Goal: Browse casually

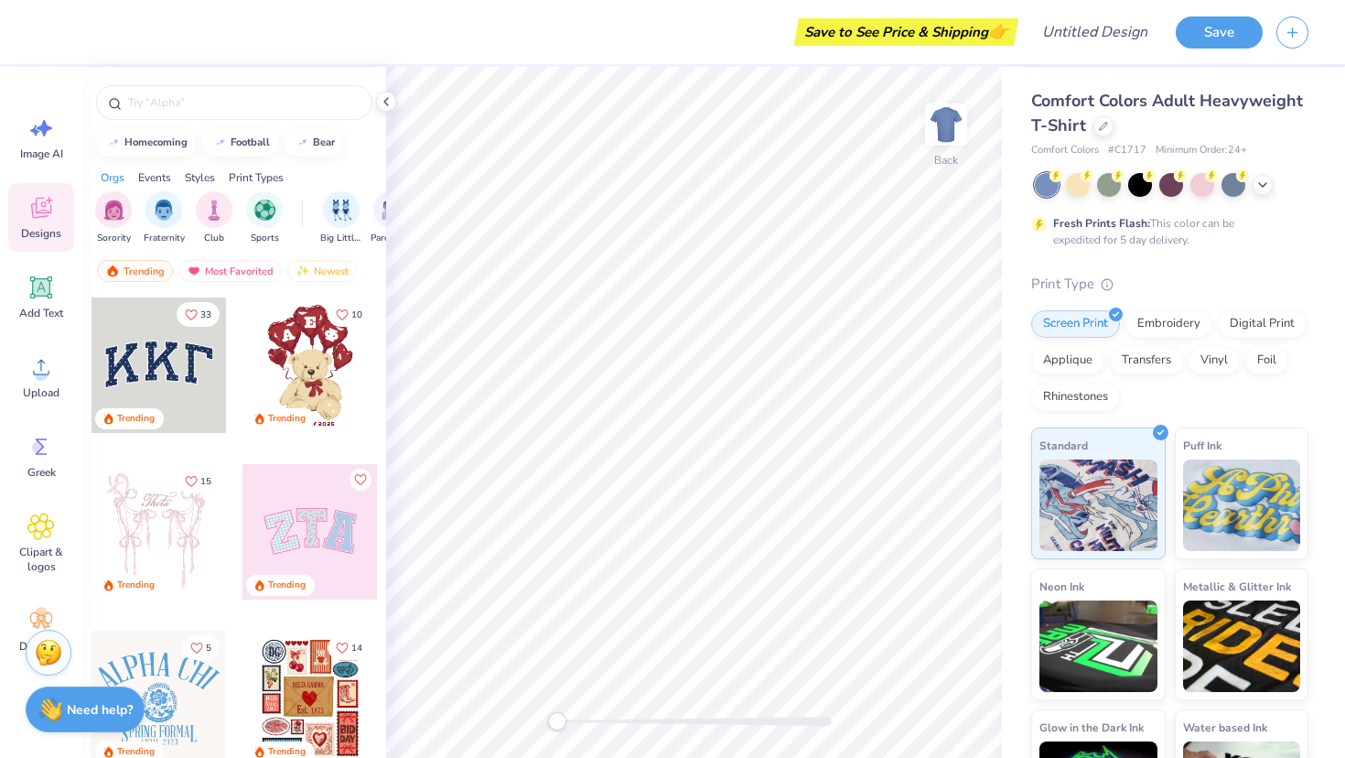
click at [1257, 193] on div at bounding box center [1172, 185] width 274 height 24
click at [1259, 187] on icon at bounding box center [1262, 183] width 15 height 15
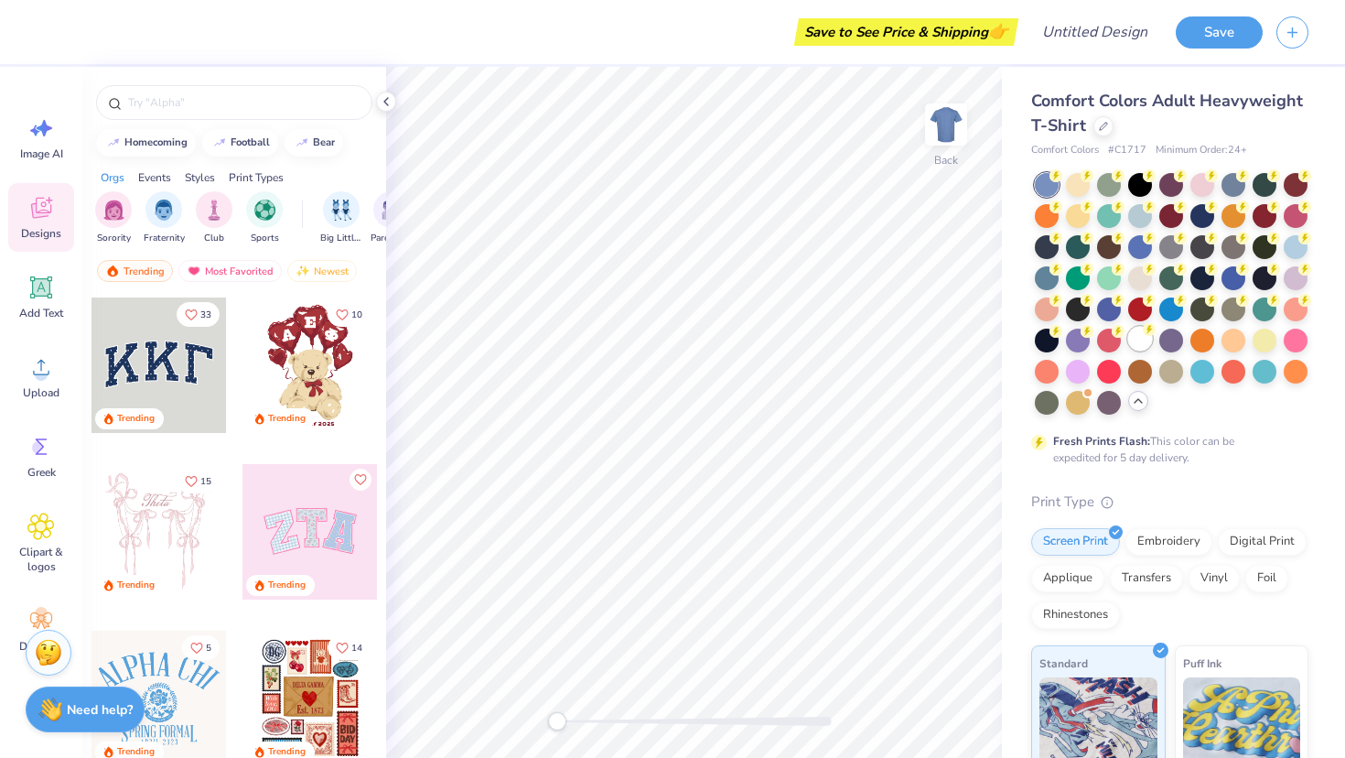
click at [1140, 335] on div at bounding box center [1140, 339] width 24 height 24
click at [82, 70] on div at bounding box center [234, 98] width 304 height 62
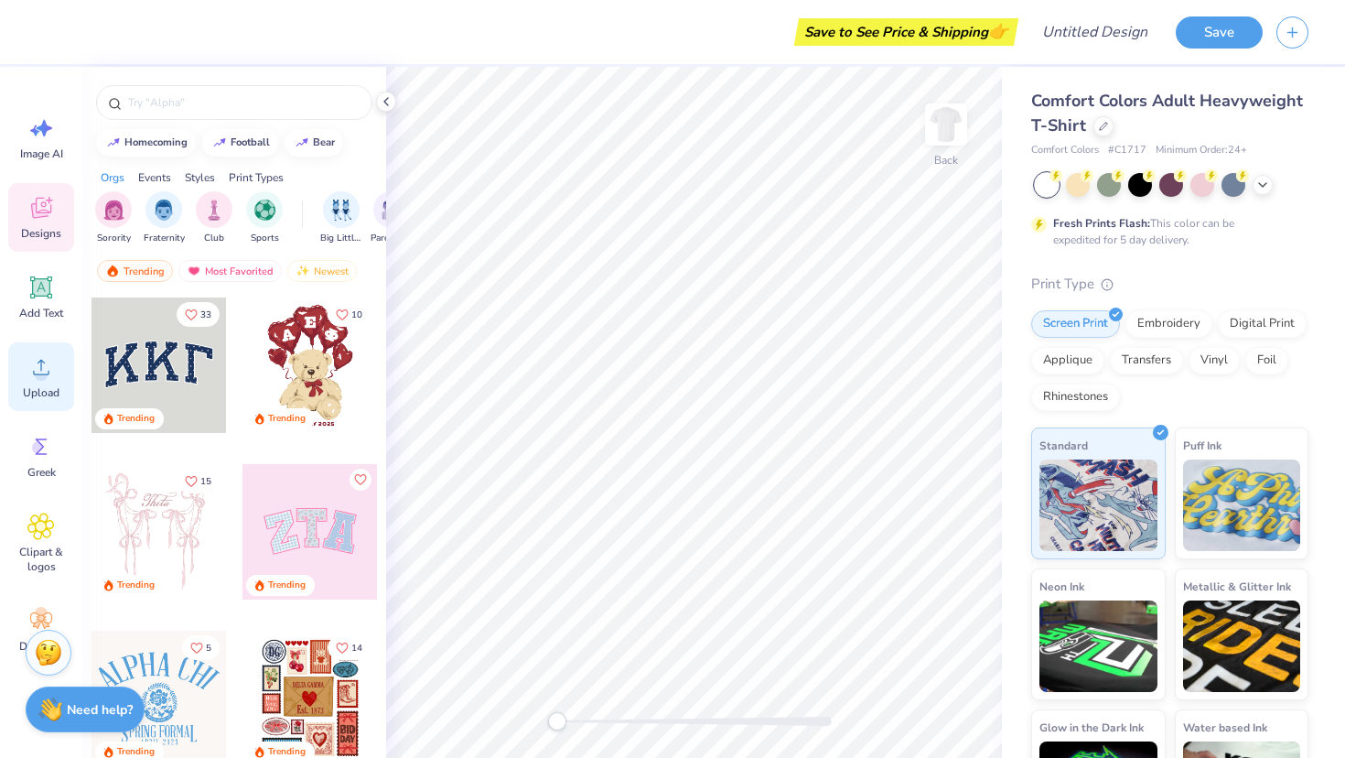
click at [40, 371] on circle at bounding box center [41, 374] width 13 height 13
click at [1201, 191] on div at bounding box center [1202, 183] width 24 height 24
